Goal: Ask a question

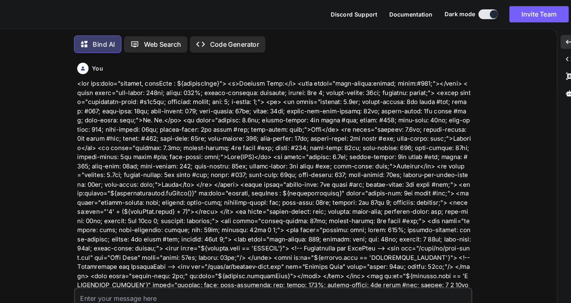
scroll to position [803, 0]
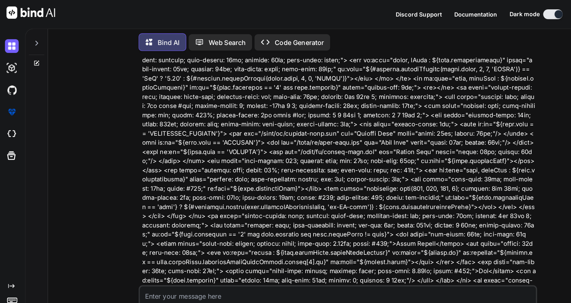
click at [32, 54] on icon at bounding box center [32, 56] width 6 height 6
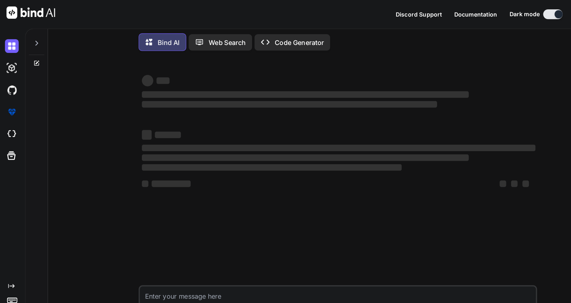
click at [169, 258] on textarea at bounding box center [299, 259] width 350 height 13
type textarea "x"
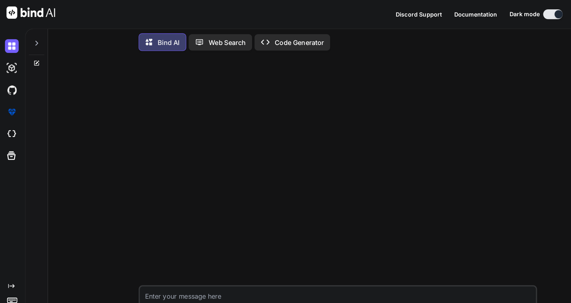
paste textarea "I am working in TCS and now my Final Anniversary is comming and for that my man…"
type textarea "I am working in TCS and now my Final Anniversary is comming and for that my man…"
type textarea "x"
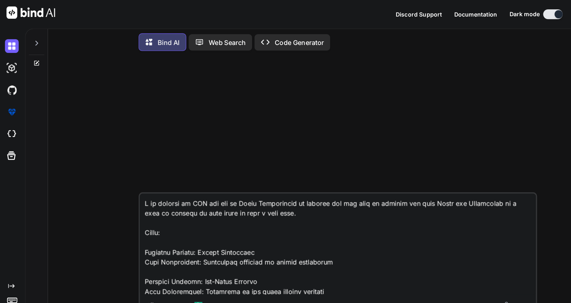
scroll to position [458, 0]
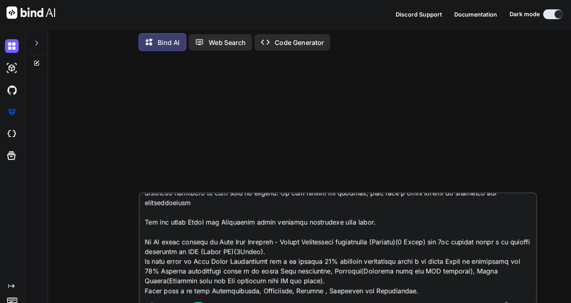
type textarea "I am working in TCS and now my Final Anniversary is comming and for that my man…"
type textarea "x"
type textarea "I am working in TCS and now my Final Anniversary is comming and for that my man…"
type textarea "x"
type textarea "I am working in TCS and now my Final Anniversary is comming and for that my man…"
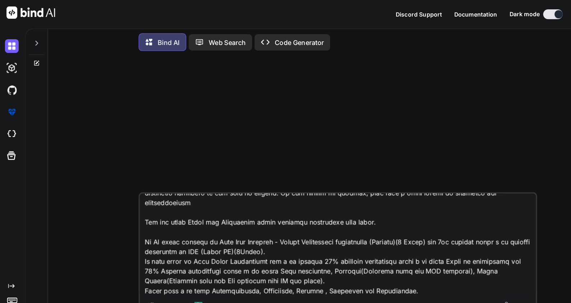
type textarea "x"
type textarea "I am working in TCS and now my Final Anniversary is comming and for that my man…"
type textarea "x"
type textarea "I am working in TCS and now my Final Anniversary is comming and for that my man…"
type textarea "x"
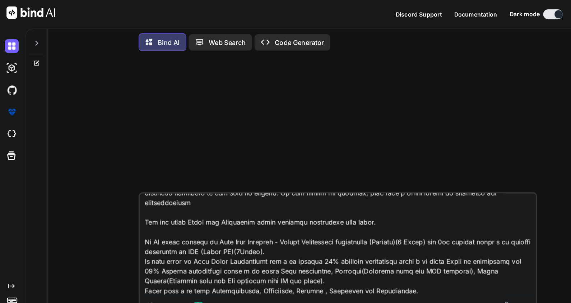
type textarea "I am working in TCS and now my Final Anniversary is comming and for that my man…"
type textarea "x"
type textarea "I am working in TCS and now my Final Anniversary is comming and for that my man…"
type textarea "x"
type textarea "I am working in TCS and now my Final Anniversary is comming and for that my man…"
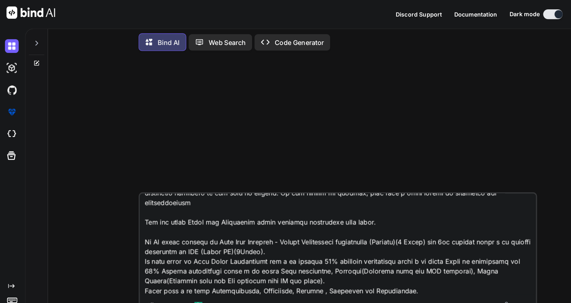
type textarea "x"
type textarea "I am working in TCS and now my Final Anniversary is comming and for that my man…"
type textarea "x"
type textarea "I am working in TCS and now my Final Anniversary is comming and for that my man…"
type textarea "x"
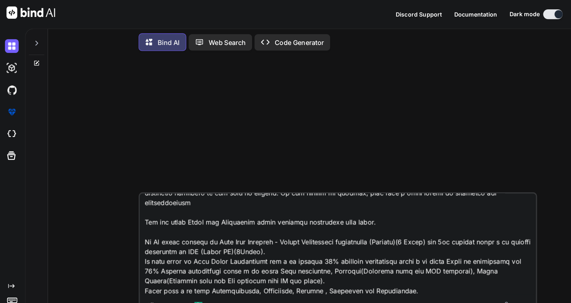
type textarea "I am working in TCS and now my Final Anniversary is comming and for that my man…"
type textarea "x"
type textarea "I am working in TCS and now my Final Anniversary is comming and for that my man…"
type textarea "x"
type textarea "I am working in TCS and now my Final Anniversary is comming and for that my man…"
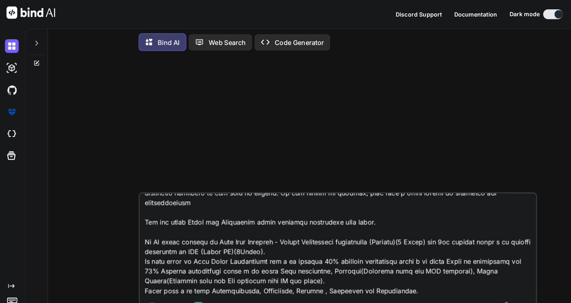
type textarea "x"
type textarea "I am working in TCS and now my Final Anniversary is comming and for that my man…"
type textarea "x"
type textarea "I am working in TCS and now my Final Anniversary is comming and for that my man…"
type textarea "x"
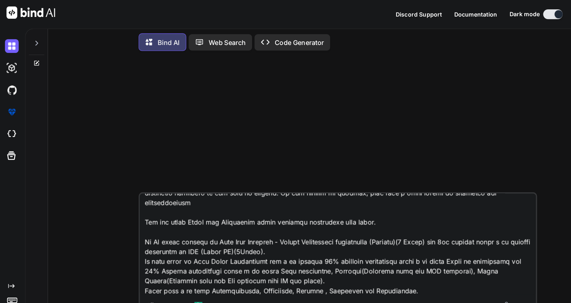
type textarea "I am working in TCS and now my Final Anniversary is comming and for that my man…"
type textarea "x"
type textarea "I am working in TCS and now my Final Anniversary is comming and for that my man…"
type textarea "x"
type textarea "I am working in TCS and now my Final Anniversary is comming and for that my man…"
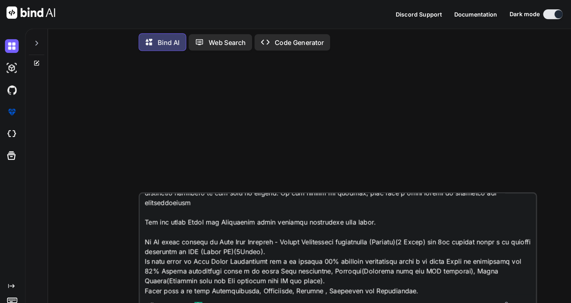
type textarea "x"
type textarea "I am working in TCS and now my Final Anniversary is comming and for that my man…"
type textarea "x"
type textarea "I am working in TCS and now my Final Anniversary is comming and for that my man…"
type textarea "x"
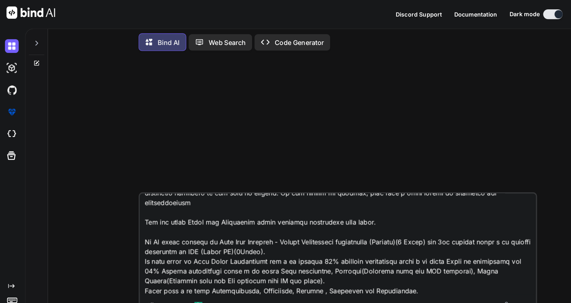
type textarea "I am working in TCS and now my Final Anniversary is comming and for that my man…"
type textarea "x"
type textarea "I am working in TCS and now my Final Anniversary is comming and for that my man…"
type textarea "x"
type textarea "I am working in TCS and now my Final Anniversary is comming and for that my man…"
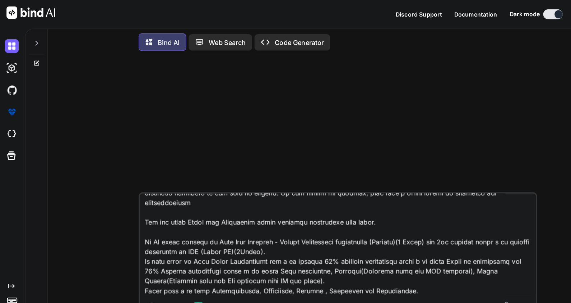
type textarea "x"
type textarea "I am working in TCS and now my Final Anniversary is comming and for that my man…"
type textarea "x"
type textarea "I am working in TCS and now my Final Anniversary is comming and for that my man…"
type textarea "x"
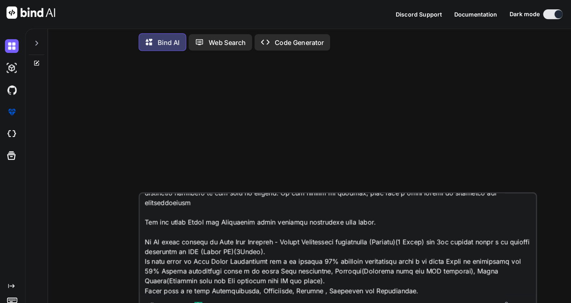
type textarea "I am working in TCS and now my Final Anniversary is comming and for that my man…"
type textarea "x"
type textarea "I am working in TCS and now my Final Anniversary is comming and for that my man…"
type textarea "x"
type textarea "I am working in TCS and now my Final Anniversary is comming and for that my man…"
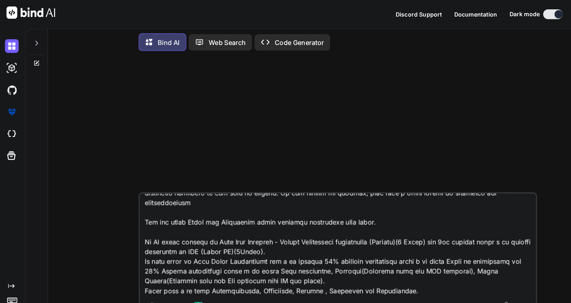
type textarea "x"
type textarea "I am working in TCS and now my Final Anniversary is comming and for that my man…"
type textarea "x"
type textarea "I am working in TCS and now my Final Anniversary is comming and for that my man…"
type textarea "x"
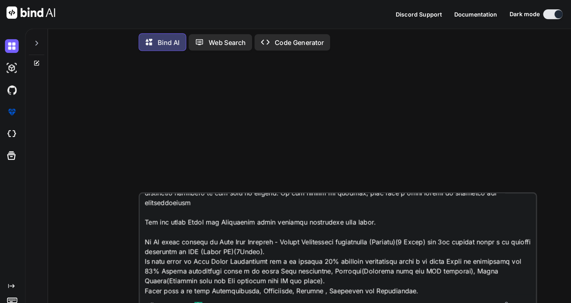
type textarea "I am working in TCS and now my Final Anniversary is comming and for that my man…"
type textarea "x"
type textarea "I am working in TCS and now my Final Anniversary is comming and for that my man…"
type textarea "x"
type textarea "I am working in TCS and now my Final Anniversary is comming and for that my man…"
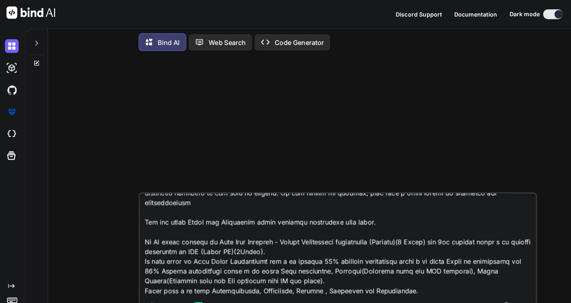
type textarea "x"
type textarea "I am working in TCS and now my Final Anniversary is comming and for that my man…"
type textarea "x"
type textarea "I am working in TCS and now my Final Anniversary is comming and for that my man…"
type textarea "x"
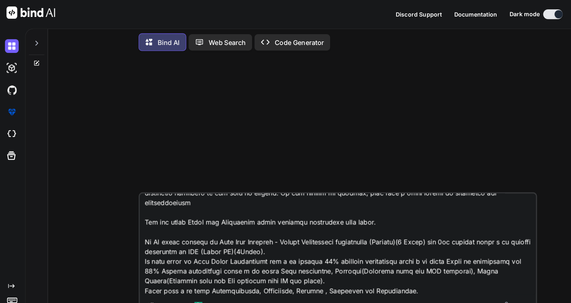
type textarea "I am working in TCS and now my Final Anniversary is comming and for that my man…"
type textarea "x"
type textarea "I am working in TCS and now my Final Anniversary is comming and for that my man…"
type textarea "x"
type textarea "I am working in TCS and now my Final Anniversary is comming and for that my man…"
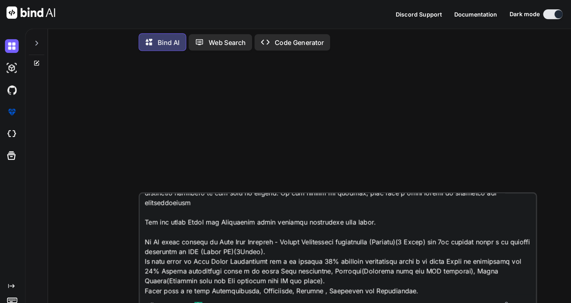
type textarea "x"
type textarea "I am working in TCS and now my Final Anniversary is comming and for that my man…"
type textarea "x"
type textarea "I am working in TCS and now my Final Anniversary is comming and for that my man…"
type textarea "x"
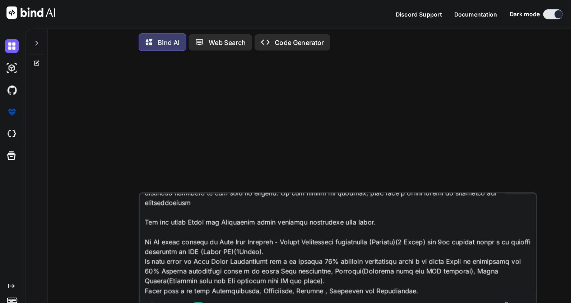
type textarea "I am working in TCS and now my Final Anniversary is comming and for that my man…"
type textarea "x"
type textarea "I am working in TCS and now my Final Anniversary is comming and for that my man…"
type textarea "x"
type textarea "I am working in TCS and now my Final Anniversary is comming and for that my man…"
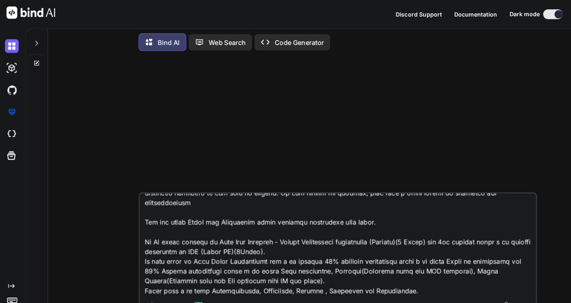
type textarea "x"
type textarea "I am working in TCS and now my Final Anniversary is comming and for that my man…"
type textarea "x"
type textarea "I am working in TCS and now my Final Anniversary is comming and for that my man…"
type textarea "x"
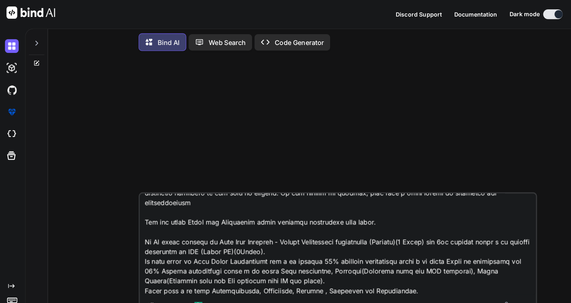
type textarea "I am working in TCS and now my Final Anniversary is comming and for that my man…"
type textarea "x"
type textarea "I am working in TCS and now my Final Anniversary is comming and for that my man…"
type textarea "x"
type textarea "I am working in TCS and now my Final Anniversary is comming and for that my man…"
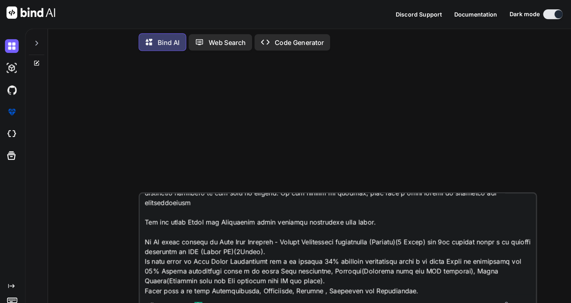
type textarea "x"
type textarea "I am working in TCS and now my Final Anniversary is comming and for that my man…"
type textarea "x"
type textarea "I am working in TCS and now my Final Anniversary is comming and for that my man…"
type textarea "x"
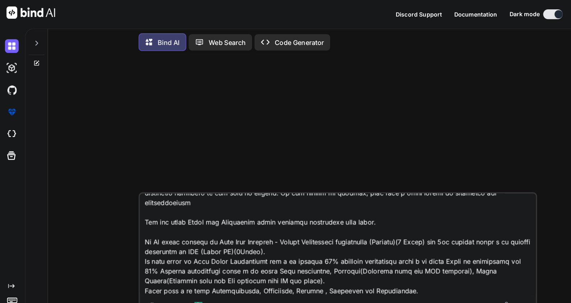
type textarea "I am working in TCS and now my Final Anniversary is comming and for that my man…"
type textarea "x"
type textarea "I am working in TCS and now my Final Anniversary is comming and for that my man…"
type textarea "x"
type textarea "I am working in TCS and now my Final Anniversary is comming and for that my man…"
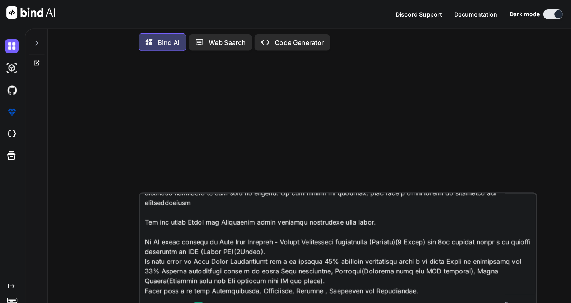
type textarea "x"
type textarea "I am working in TCS and now my Final Anniversary is comming and for that my man…"
type textarea "x"
type textarea "I am working in TCS and now my Final Anniversary is comming and for that my man…"
type textarea "x"
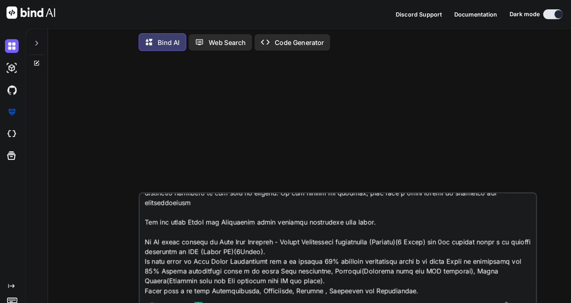
type textarea "I am working in TCS and now my Final Anniversary is comming and for that my man…"
type textarea "x"
type textarea "I am working in TCS and now my Final Anniversary is comming and for that my man…"
type textarea "x"
type textarea "I am working in TCS and now my Final Anniversary is comming and for that my man…"
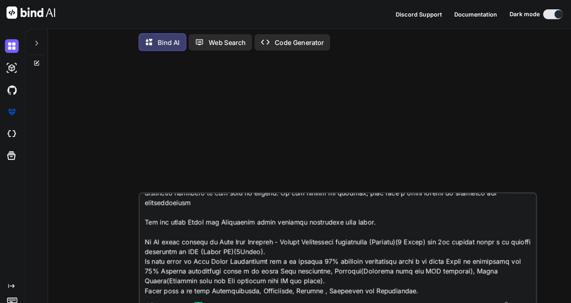
type textarea "x"
type textarea "I am working in TCS and now my Final Anniversary is comming and for that my man…"
type textarea "x"
type textarea "I am working in TCS and now my Final Anniversary is comming and for that my man…"
type textarea "x"
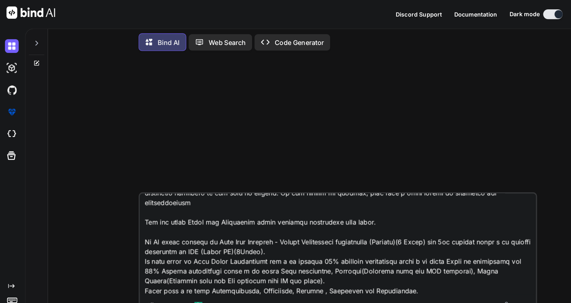
type textarea "I am working in TCS and now my Final Anniversary is comming and for that my man…"
type textarea "x"
type textarea "I am working in TCS and now my Final Anniversary is comming and for that my man…"
type textarea "x"
type textarea "I am working in TCS and now my Final Anniversary is comming and for that my man…"
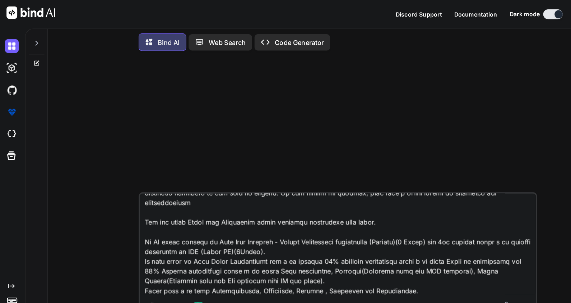
type textarea "x"
type textarea "I am working in TCS and now my Final Anniversary is comming and for that my man…"
type textarea "x"
type textarea "I am working in TCS and now my Final Anniversary is comming and for that my man…"
type textarea "x"
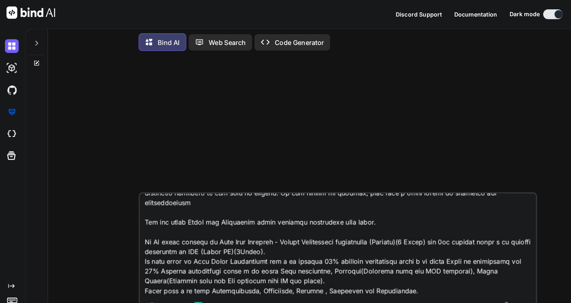
type textarea "I am working in TCS and now my Final Anniversary is comming and for that my man…"
type textarea "x"
type textarea "I am working in TCS and now my Final Anniversary is comming and for that my man…"
type textarea "x"
type textarea "I am working in TCS and now my Final Anniversary is comming and for that my man…"
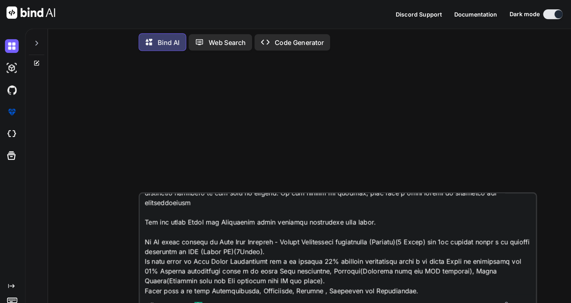
type textarea "x"
type textarea "I am working in TCS and now my Final Anniversary is comming and for that my man…"
type textarea "x"
type textarea "I am working in TCS and now my Final Anniversary is comming and for that my man…"
type textarea "x"
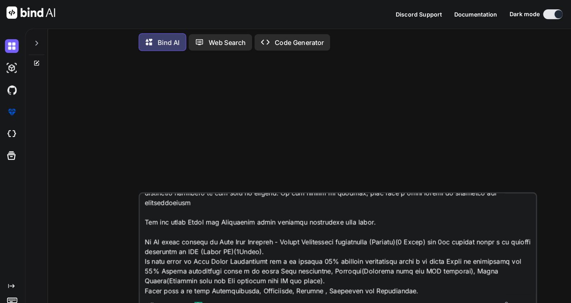
type textarea "I am working in TCS and now my Final Anniversary is comming and for that my man…"
type textarea "x"
type textarea "I am working in TCS and now my Final Anniversary is comming and for that my man…"
type textarea "x"
type textarea "I am working in TCS and now my Final Anniversary is comming and for that my man…"
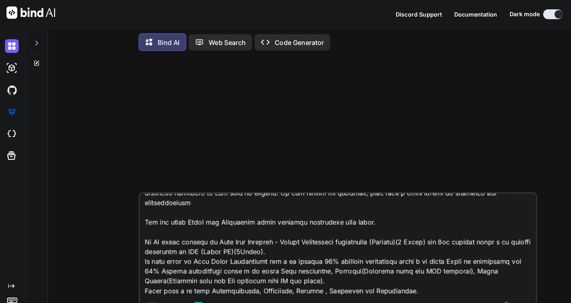
type textarea "x"
type textarea "I am working in TCS and now my Final Anniversary is comming and for that my man…"
type textarea "x"
type textarea "I am working in TCS and now my Final Anniversary is comming and for that my man…"
type textarea "x"
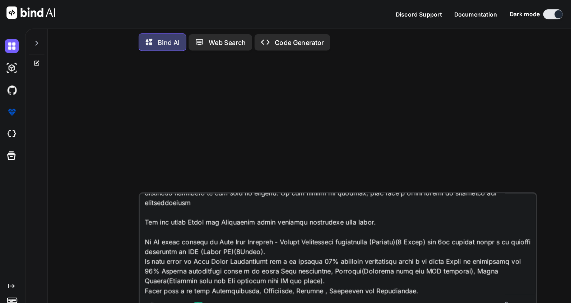
type textarea "I am working in TCS and now my Final Anniversary is comming and for that my man…"
type textarea "x"
type textarea "I am working in TCS and now my Final Anniversary is comming and for that my man…"
type textarea "x"
type textarea "I am working in TCS and now my Final Anniversary is comming and for that my man…"
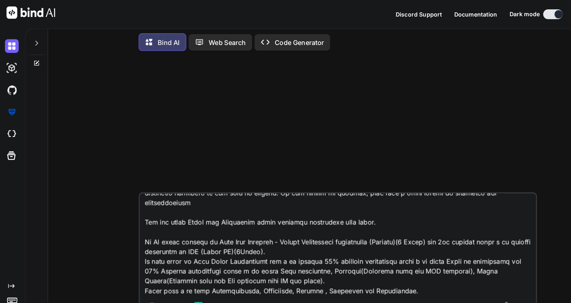
type textarea "x"
type textarea "I am working in TCS and now my Final Anniversary is comming and for that my man…"
type textarea "x"
type textarea "I am working in TCS and now my Final Anniversary is comming and for that my man…"
type textarea "x"
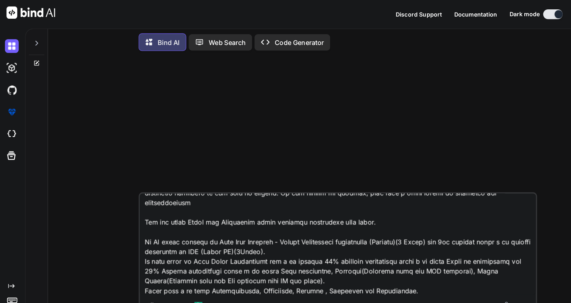
type textarea "I am working in TCS and now my Final Anniversary is comming and for that my man…"
type textarea "x"
type textarea "I am working in TCS and now my Final Anniversary is comming and for that my man…"
type textarea "x"
type textarea "I am working in TCS and now my Final Anniversary is comming and for that my man…"
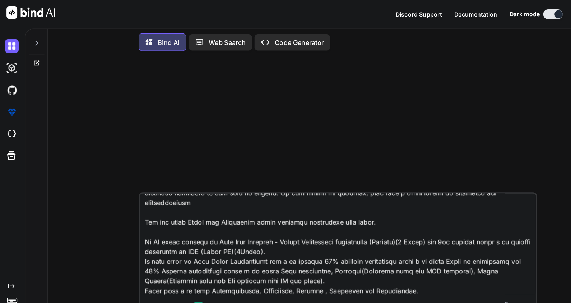
type textarea "x"
type textarea "I am working in TCS and now my Final Anniversary is comming and for that my man…"
type textarea "x"
type textarea "I am working in TCS and now my Final Anniversary is comming and for that my man…"
type textarea "x"
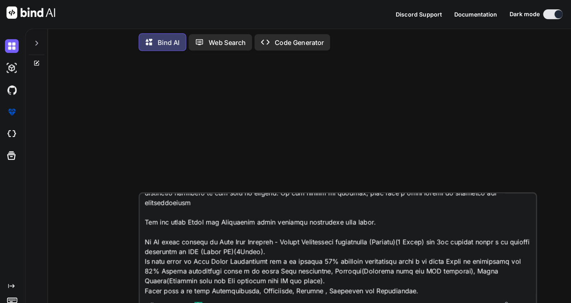
type textarea "I am working in TCS and now my Final Anniversary is comming and for that my man…"
type textarea "x"
type textarea "I am working in TCS and now my Final Anniversary is comming and for that my man…"
type textarea "x"
click at [284, 256] on textarea at bounding box center [299, 215] width 350 height 89
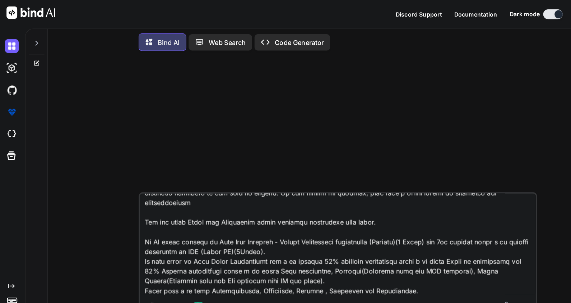
click at [285, 254] on textarea at bounding box center [299, 215] width 350 height 89
type textarea "I am working in TCS and now my Final Anniversary is comming and for that my man…"
type textarea "x"
click at [340, 257] on textarea at bounding box center [299, 215] width 350 height 89
type textarea "I am working in TCS and now my Final Anniversary is comming and for that my man…"
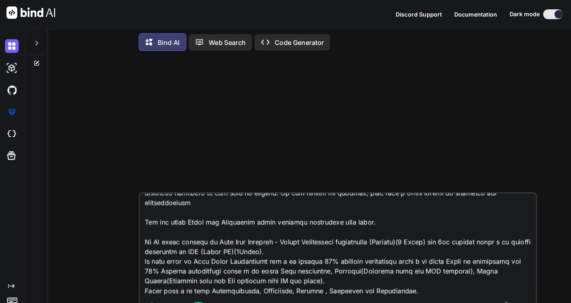
type textarea "x"
type textarea "I am working in TCS and now my Final Anniversary is comming and for that my man…"
type textarea "x"
type textarea "I am working in TCS and now my Final Anniversary is comming and for that my man…"
type textarea "x"
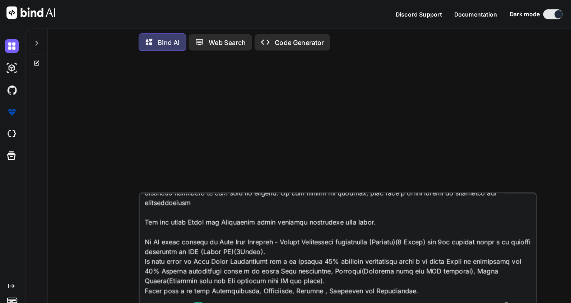
type textarea "I am working in TCS and now my Final Anniversary is comming and for that my man…"
type textarea "x"
type textarea "I am working in TCS and now my Final Anniversary is comming and for that my man…"
type textarea "x"
type textarea "I am working in TCS and now my Final Anniversary is comming and for that my man…"
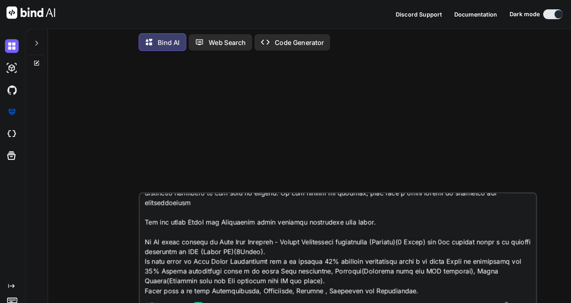
type textarea "x"
type textarea "I am working in TCS and now my Final Anniversary is comming and for that my man…"
type textarea "x"
type textarea "I am working in TCS and now my Final Anniversary is comming and for that my man…"
type textarea "x"
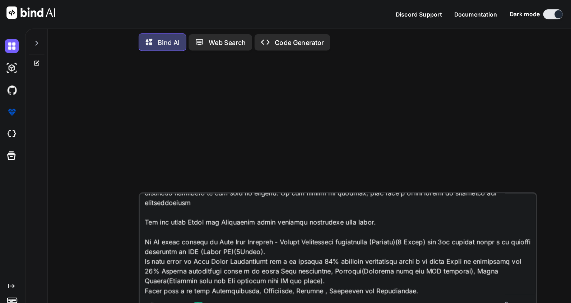
type textarea "I am working in TCS and now my Final Anniversary is comming and for that my man…"
type textarea "x"
type textarea "I am working in TCS and now my Final Anniversary is comming and for that my man…"
type textarea "x"
type textarea "I am working in TCS and now my Final Anniversary is comming and for that my man…"
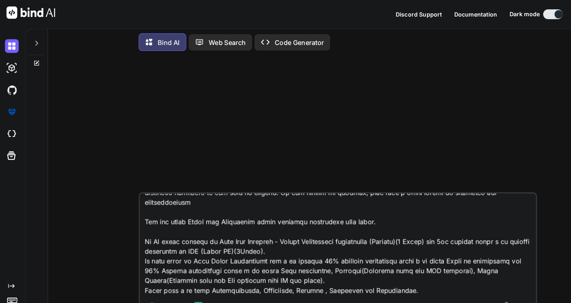
scroll to position [466, 0]
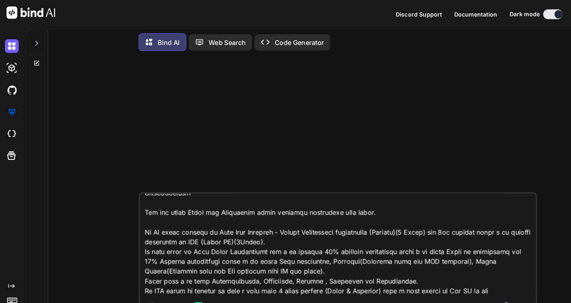
click at [273, 257] on textarea at bounding box center [299, 215] width 350 height 89
click at [386, 256] on textarea at bounding box center [299, 215] width 350 height 89
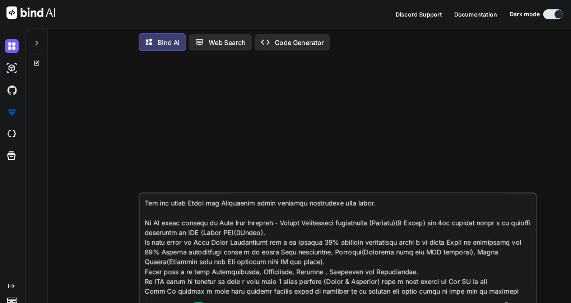
click at [387, 257] on textarea at bounding box center [299, 215] width 350 height 89
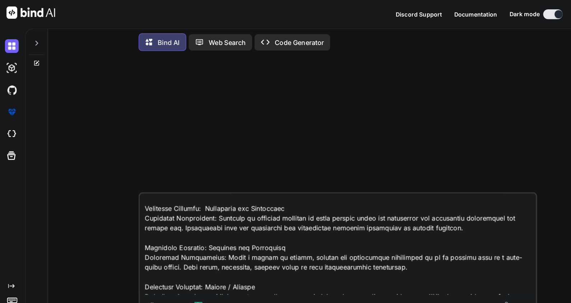
scroll to position [475, 0]
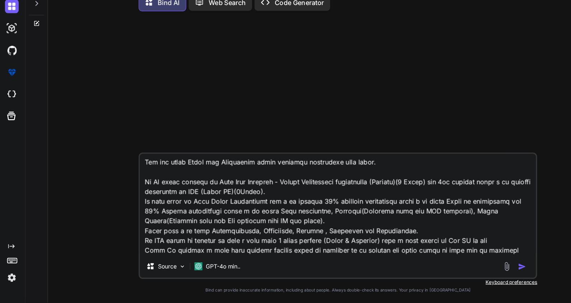
drag, startPoint x: 391, startPoint y: 257, endPoint x: 124, endPoint y: 180, distance: 277.7
click at [124, 180] on textarea at bounding box center [299, 215] width 350 height 89
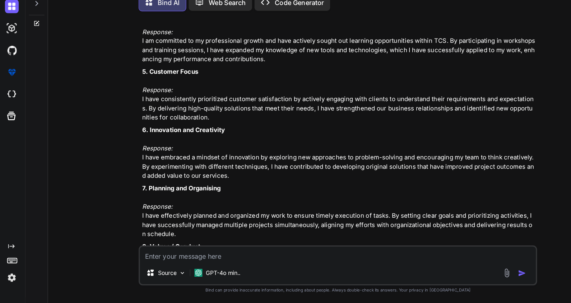
scroll to position [777, 0]
